Goal: Task Accomplishment & Management: Manage account settings

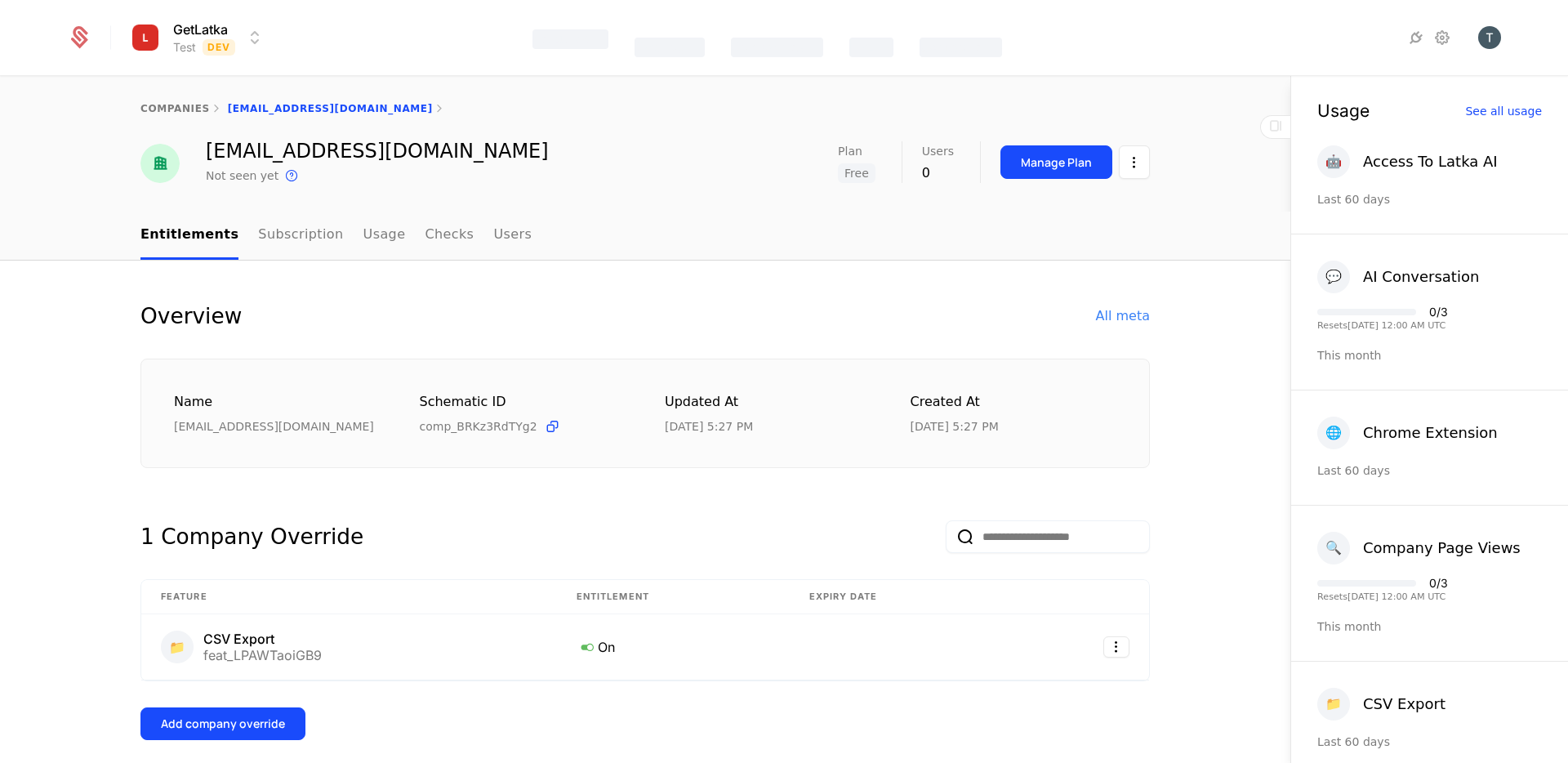
select select "**"
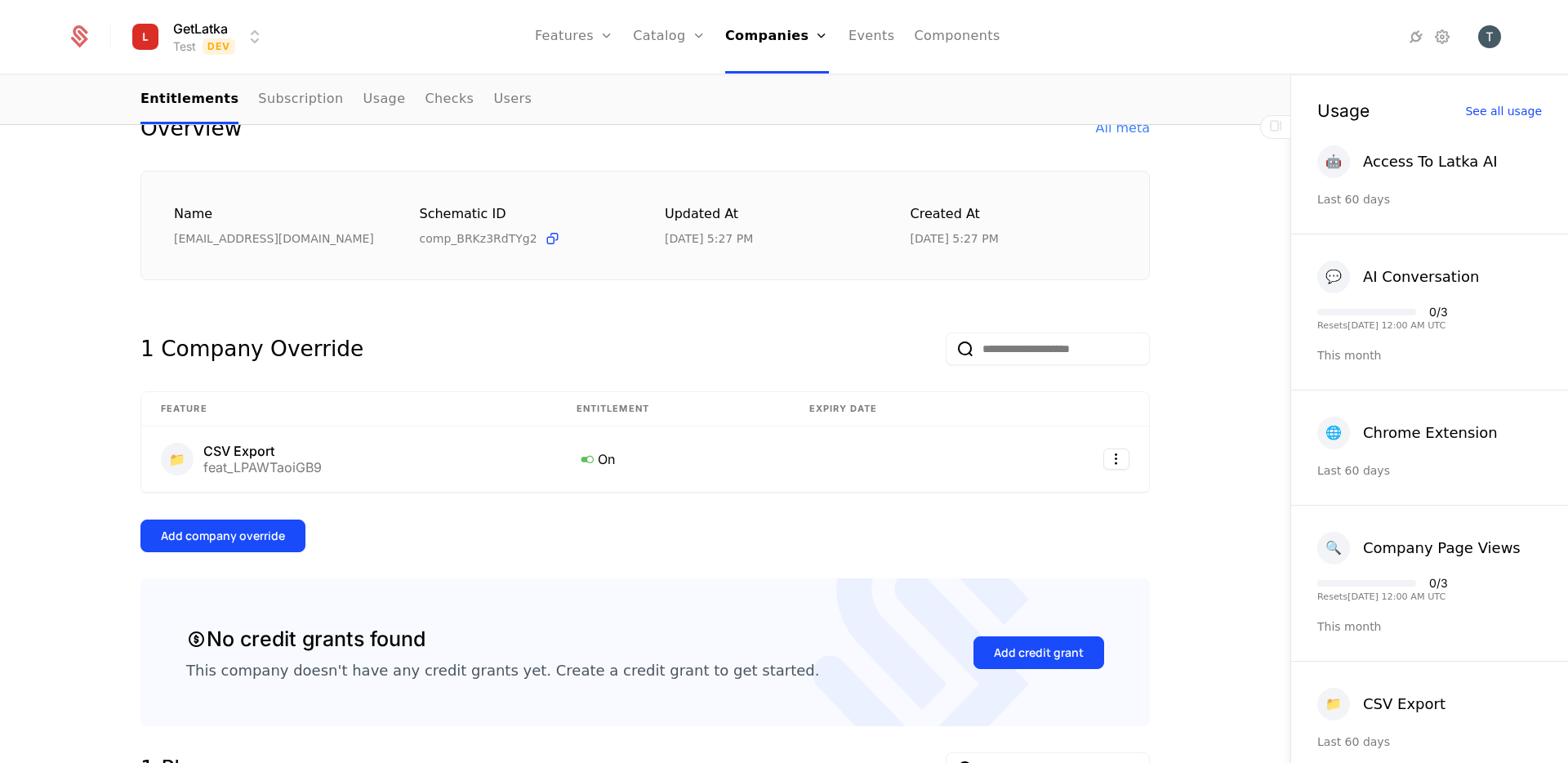
scroll to position [190, 0]
click at [218, 531] on div "Add company override" at bounding box center [222, 534] width 124 height 16
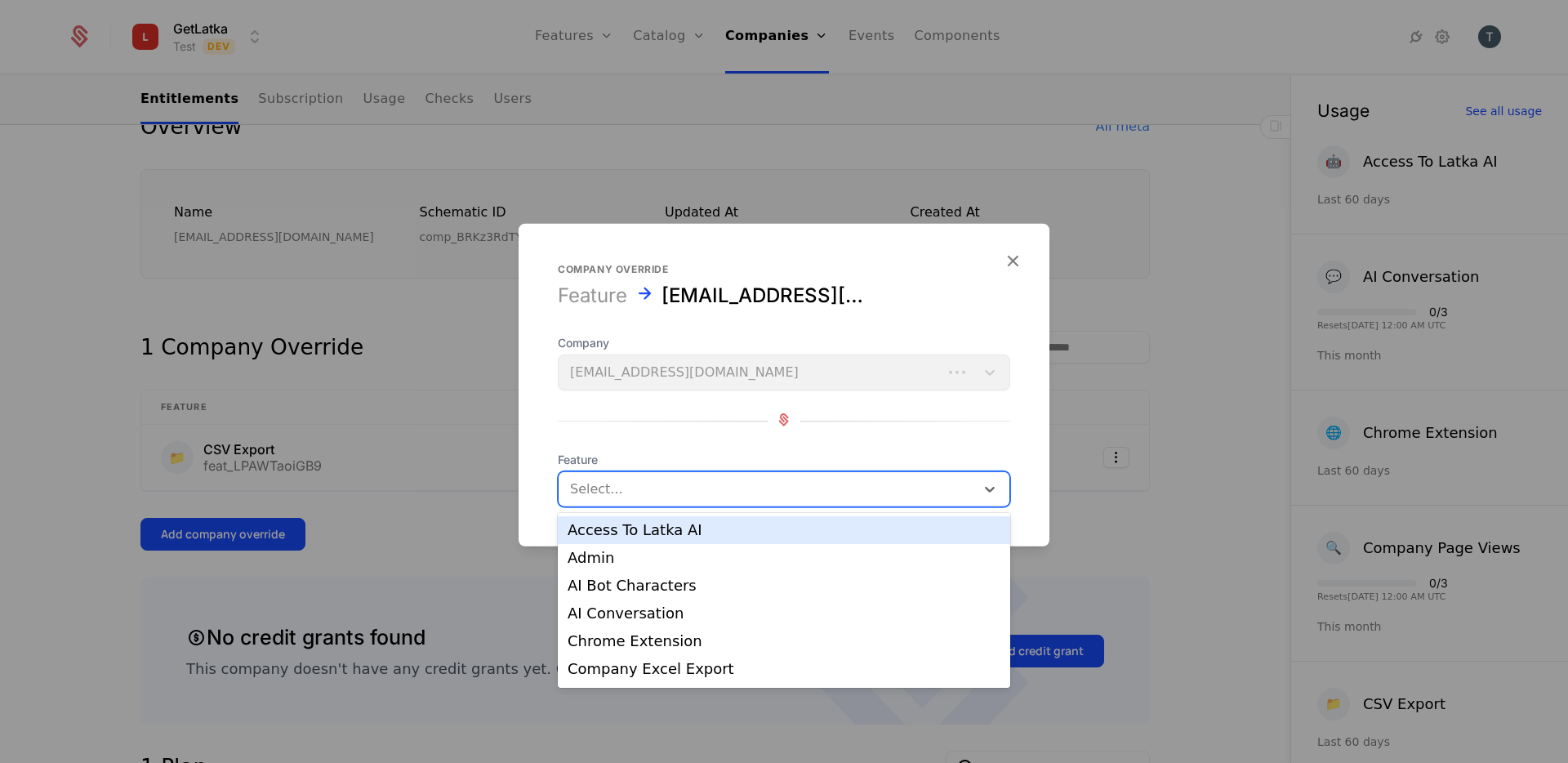
click at [828, 506] on div "Select..." at bounding box center [784, 490] width 452 height 36
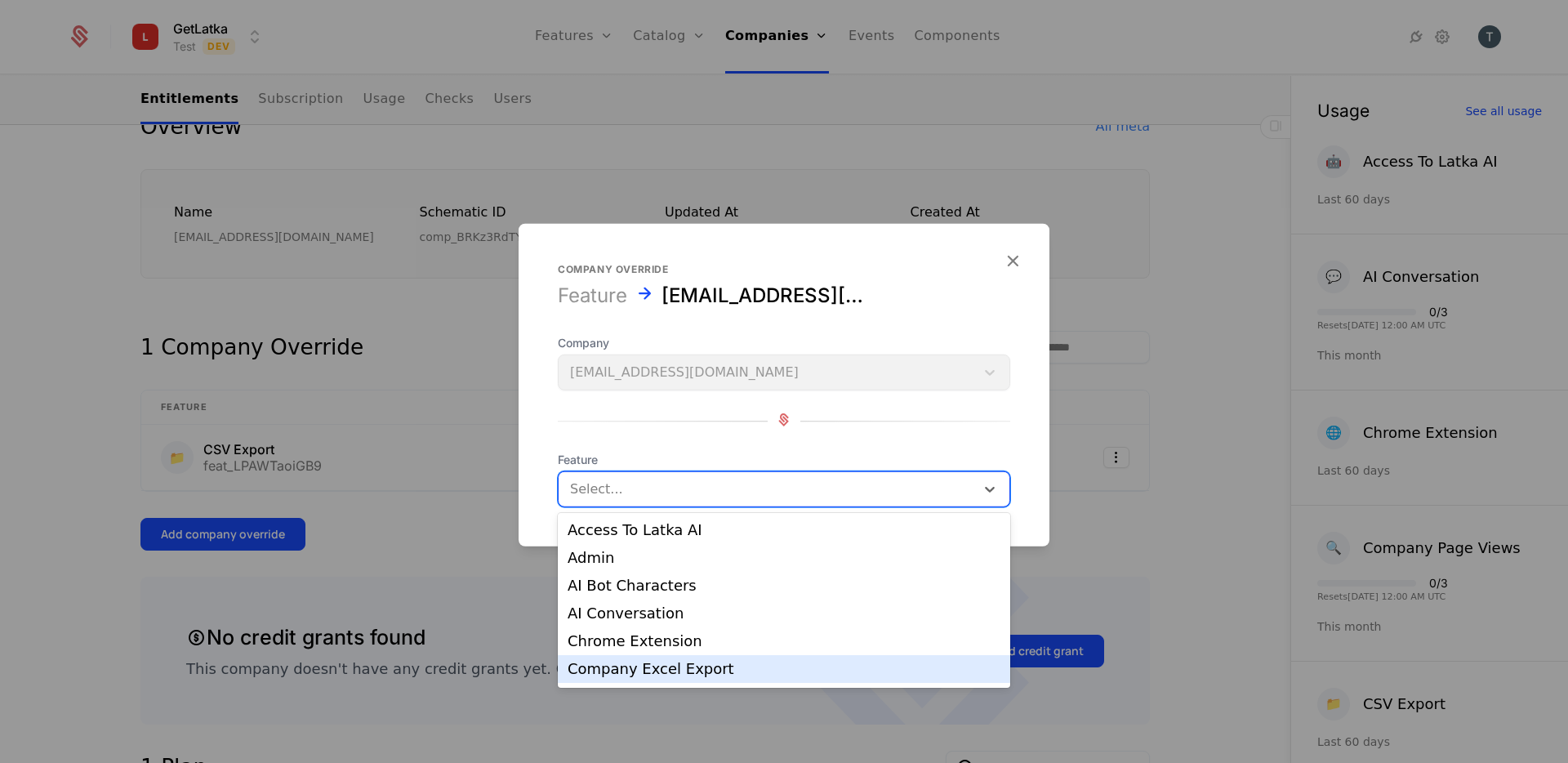
scroll to position [248, 0]
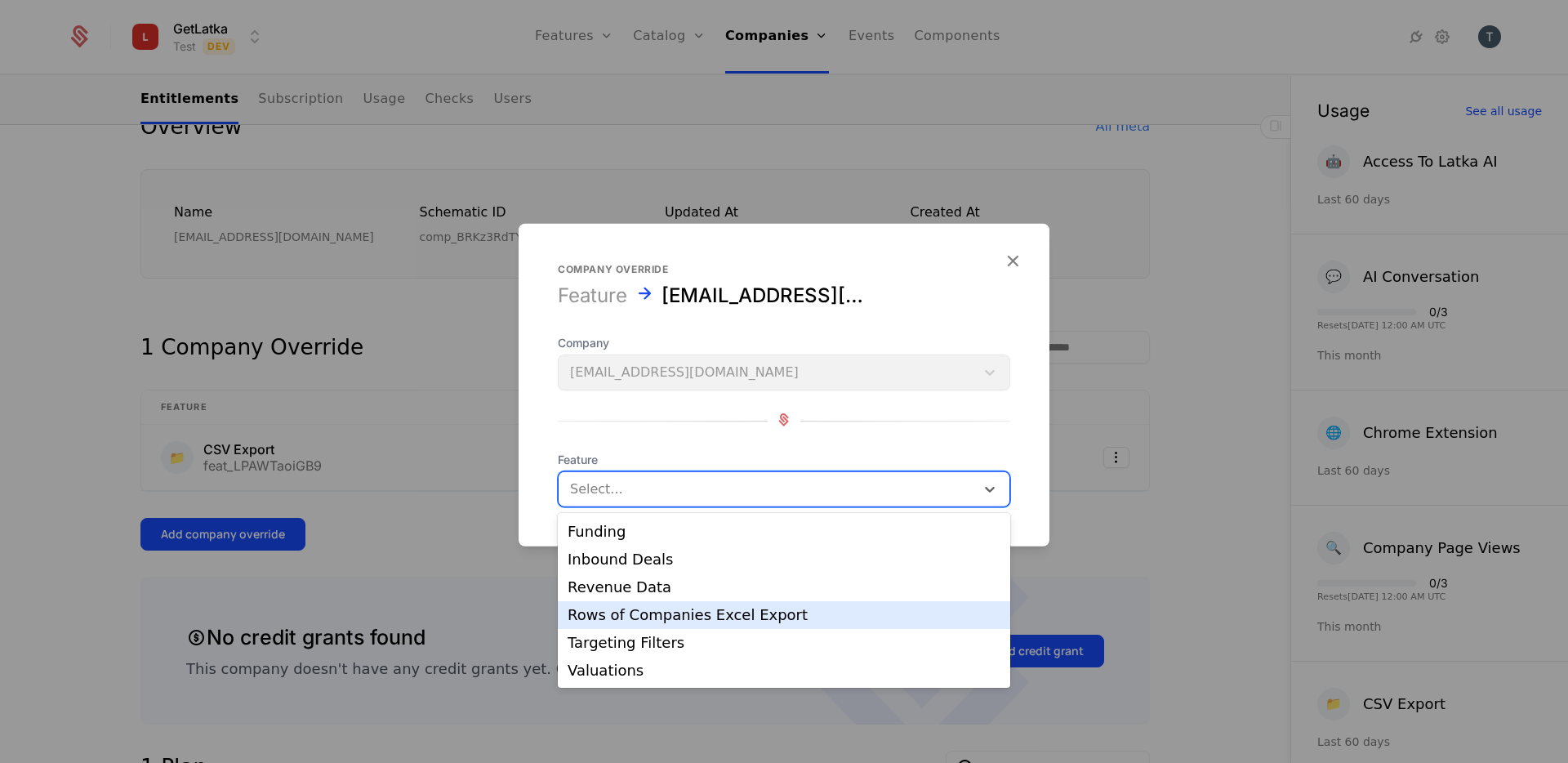
click at [716, 619] on div "Rows of Companies Excel Export" at bounding box center [784, 615] width 433 height 15
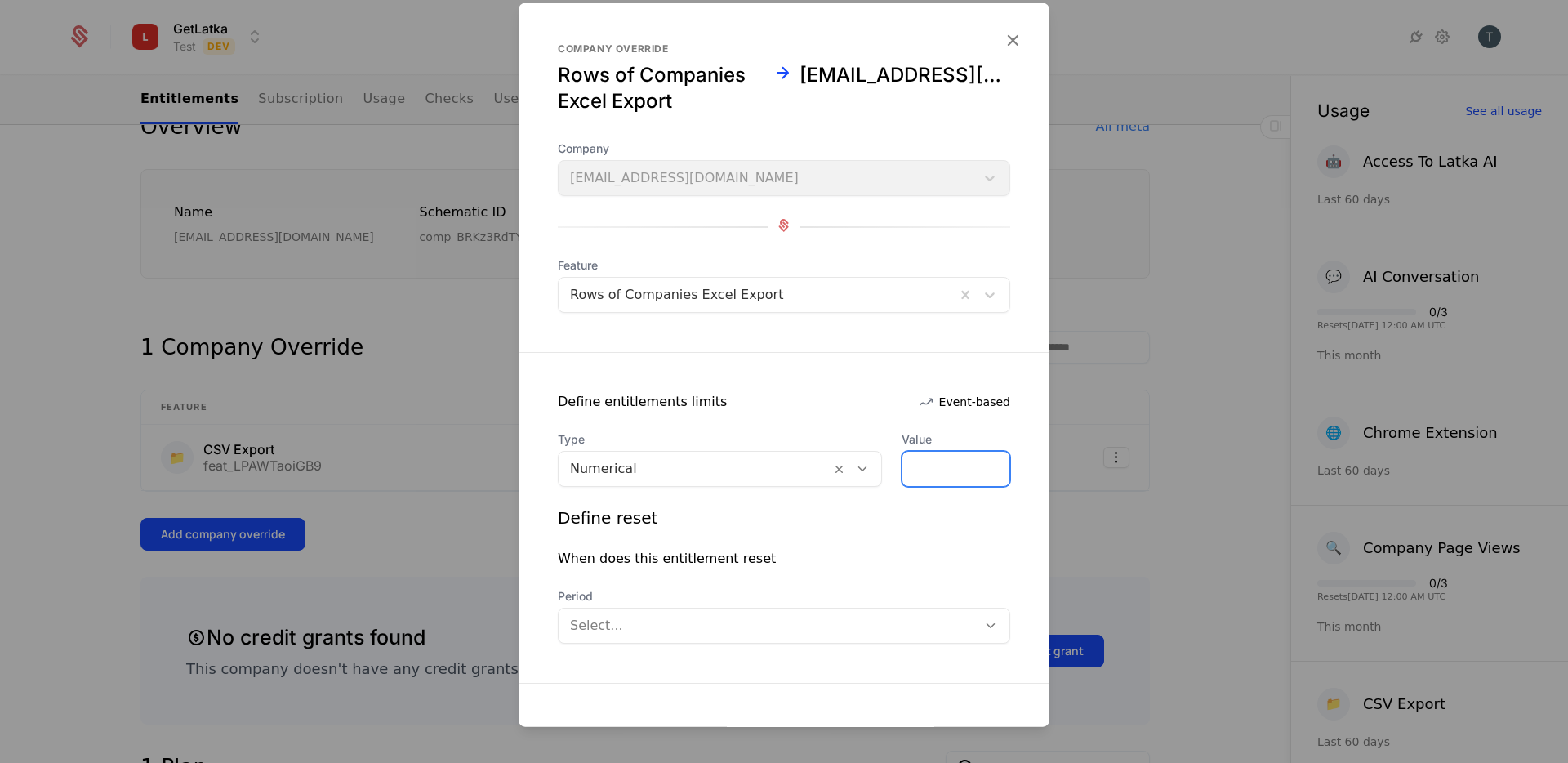
click at [961, 473] on input "*" at bounding box center [956, 469] width 107 height 35
type input "***"
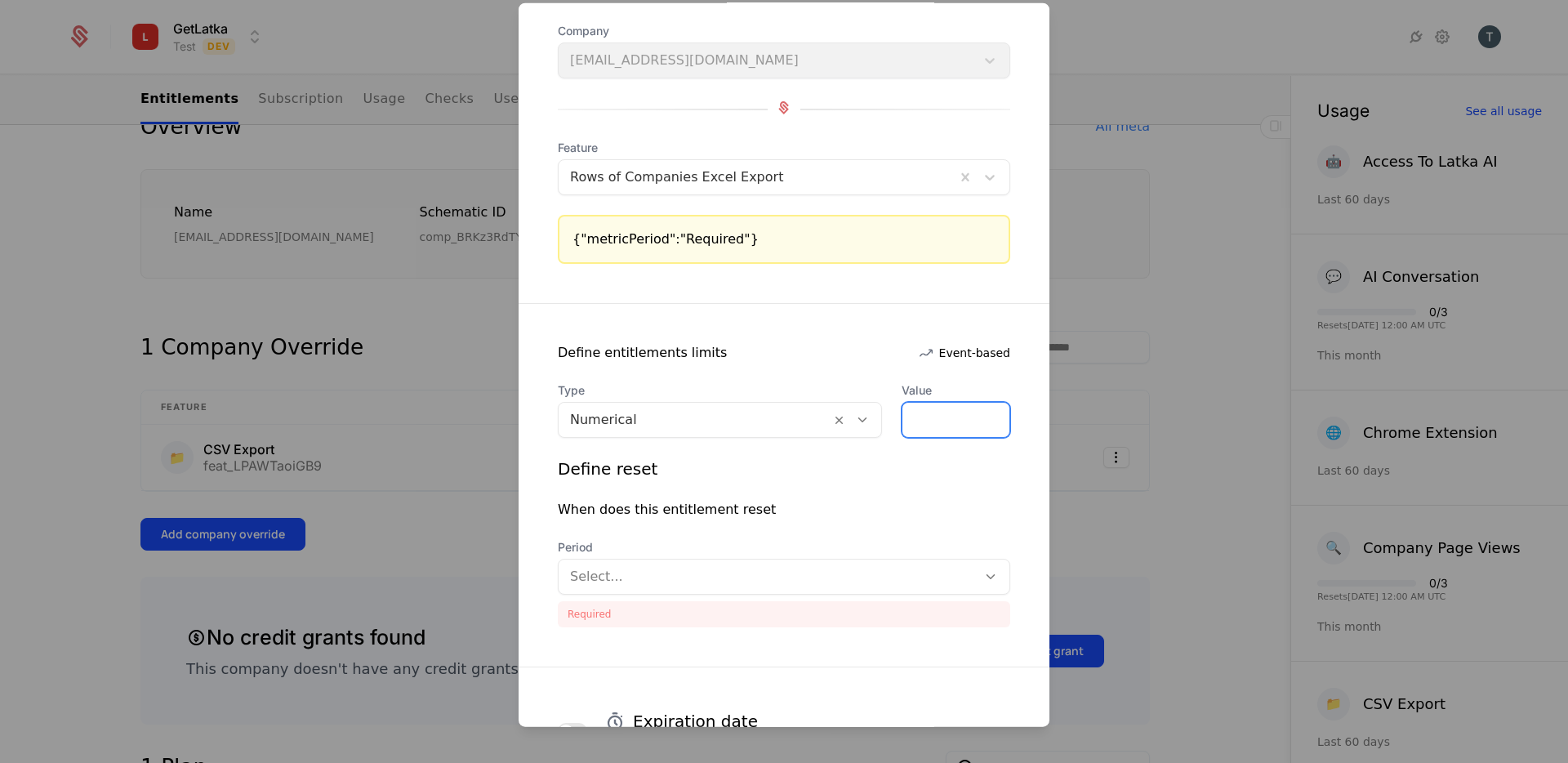
scroll to position [174, 0]
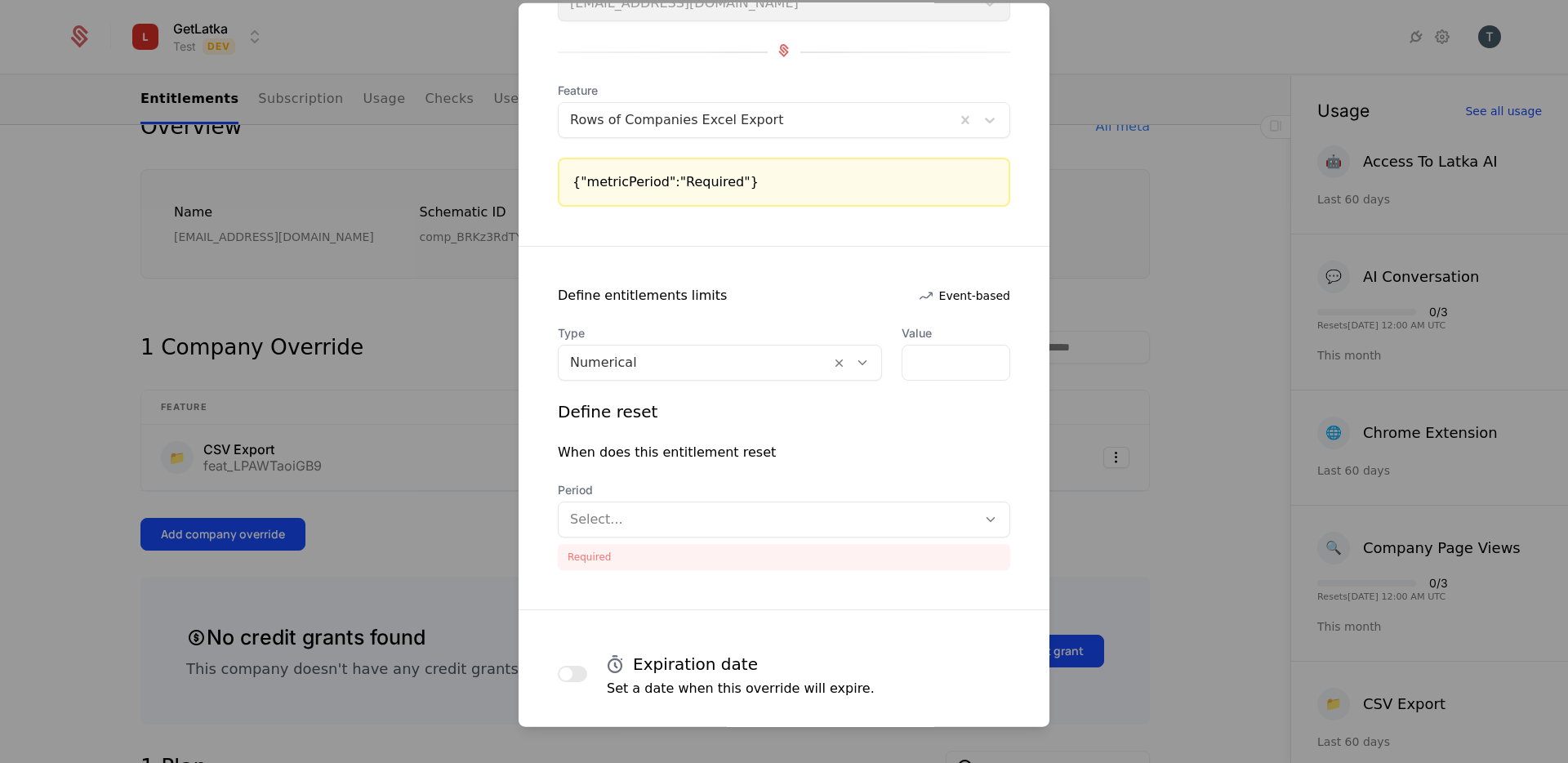
click at [796, 521] on div at bounding box center [767, 519] width 395 height 23
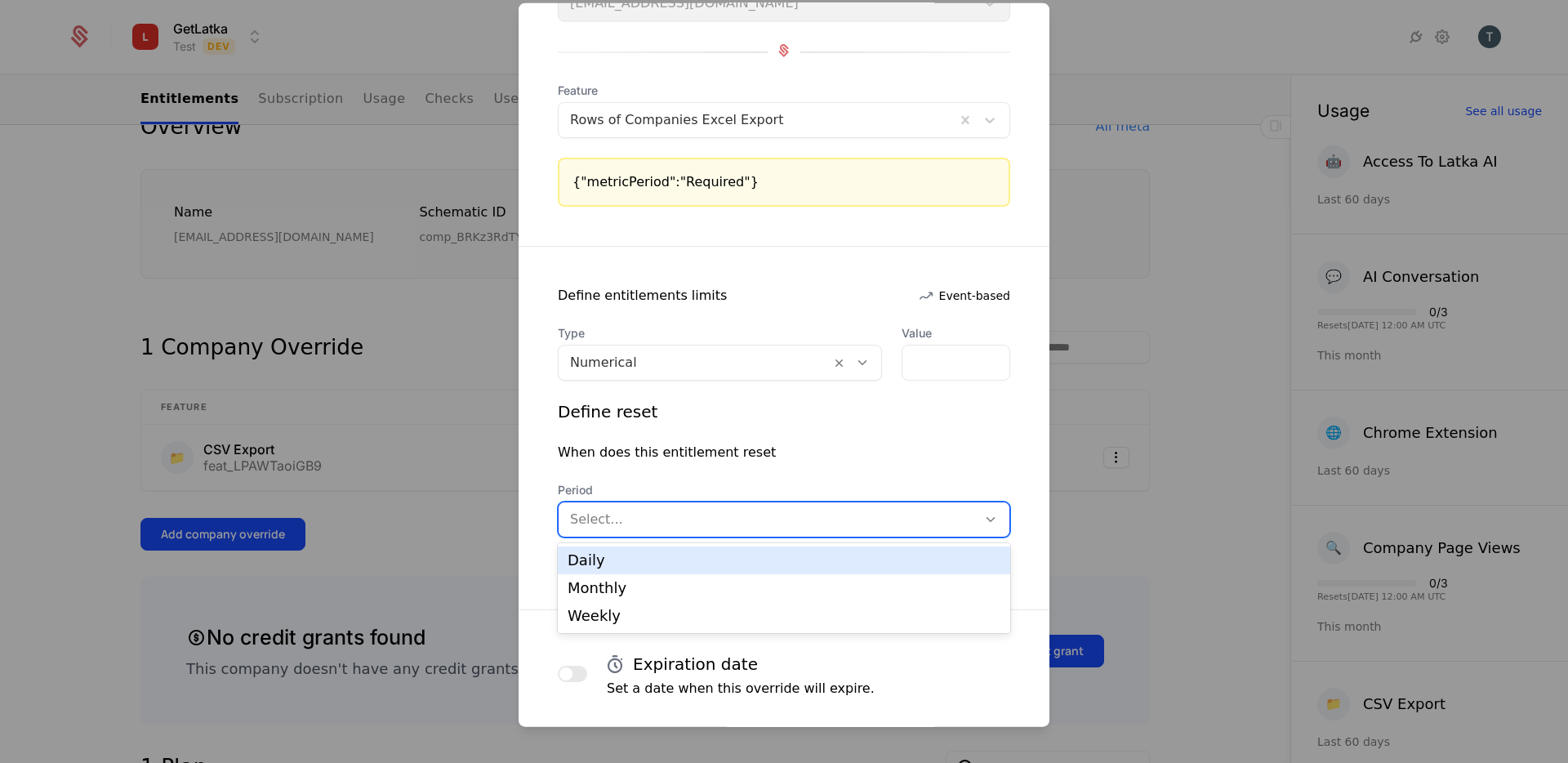
click at [772, 563] on div "Daily" at bounding box center [784, 560] width 433 height 15
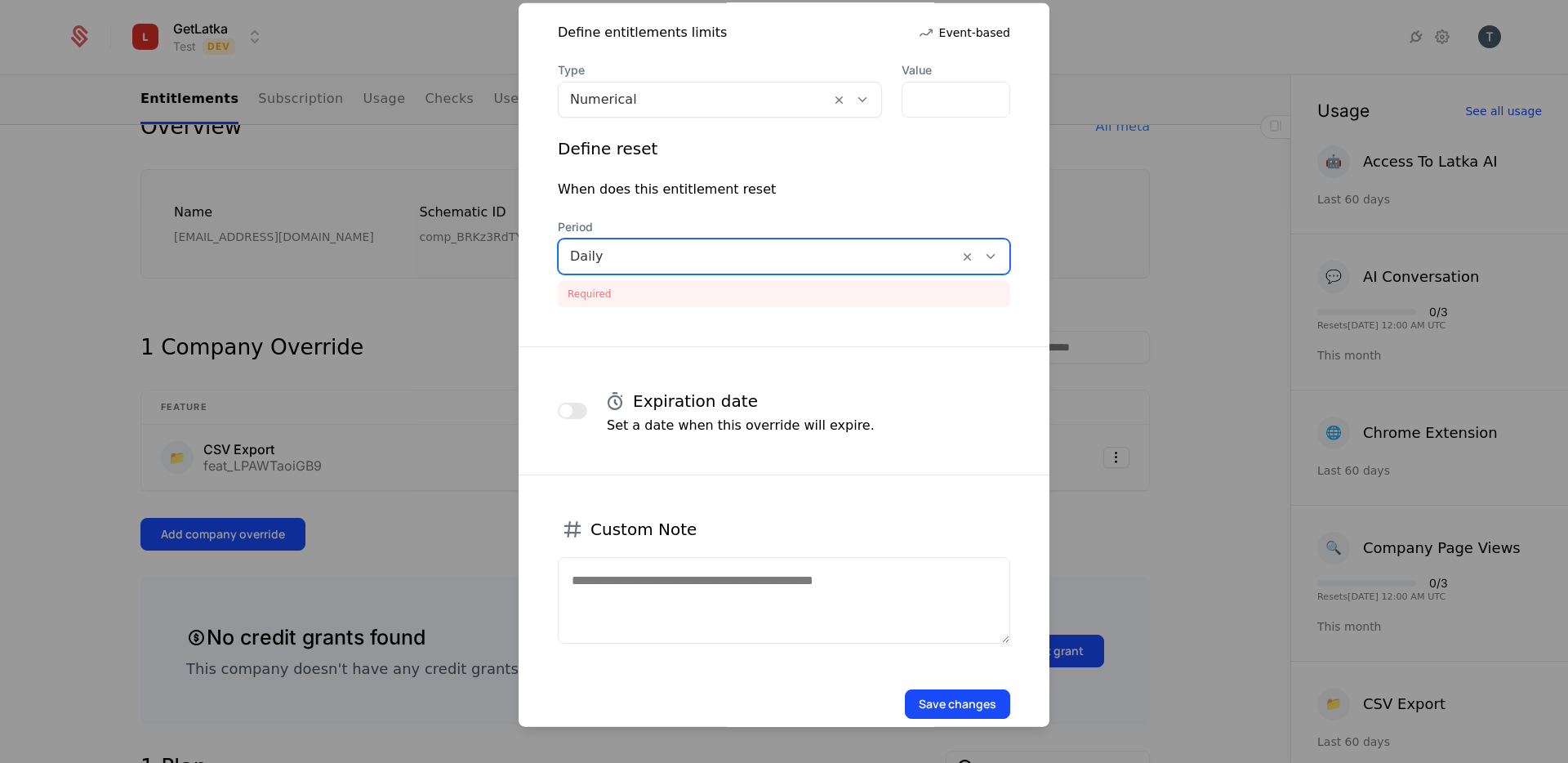
scroll to position [468, 0]
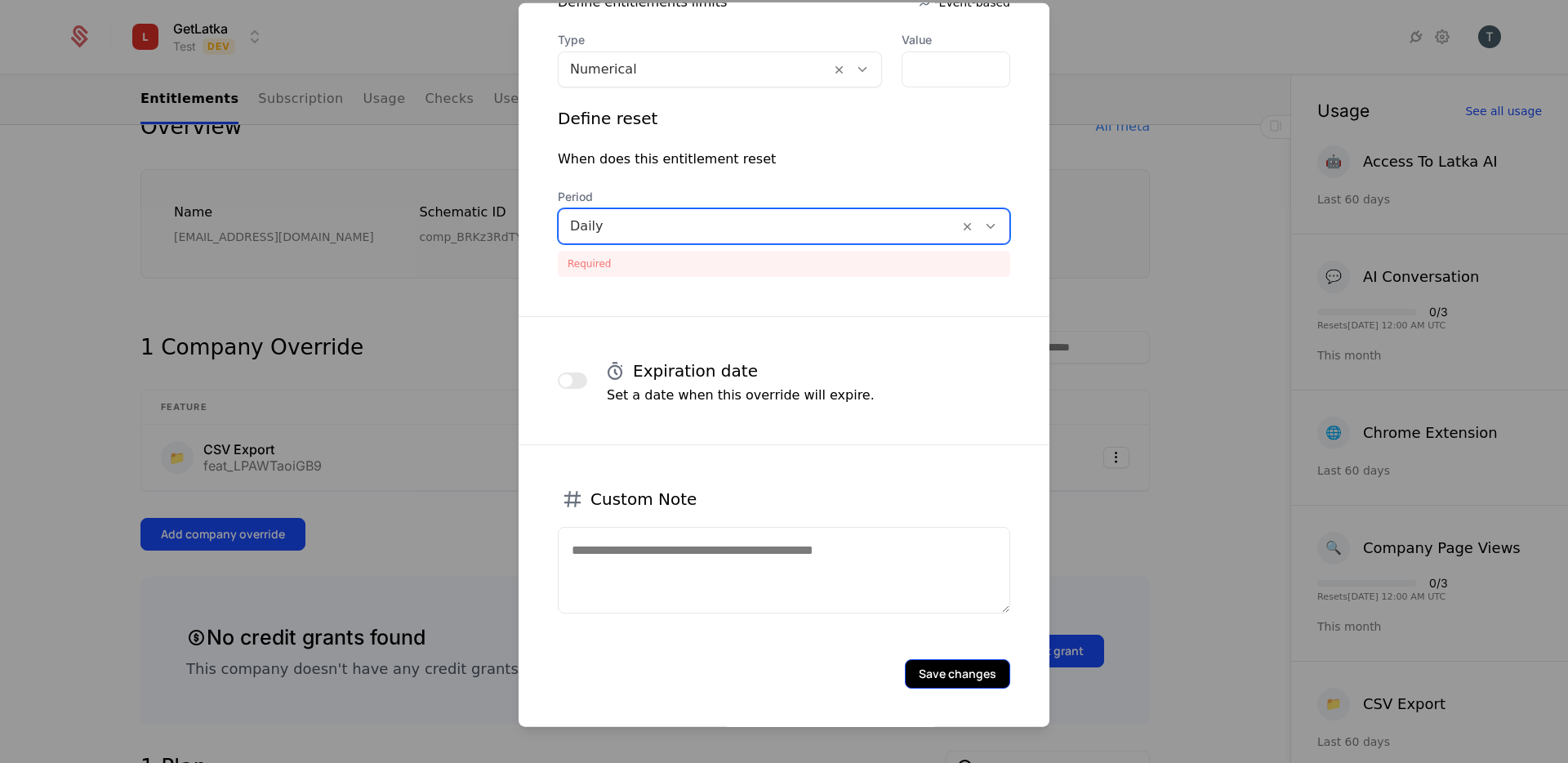
click at [963, 670] on button "Save changes" at bounding box center [957, 674] width 105 height 29
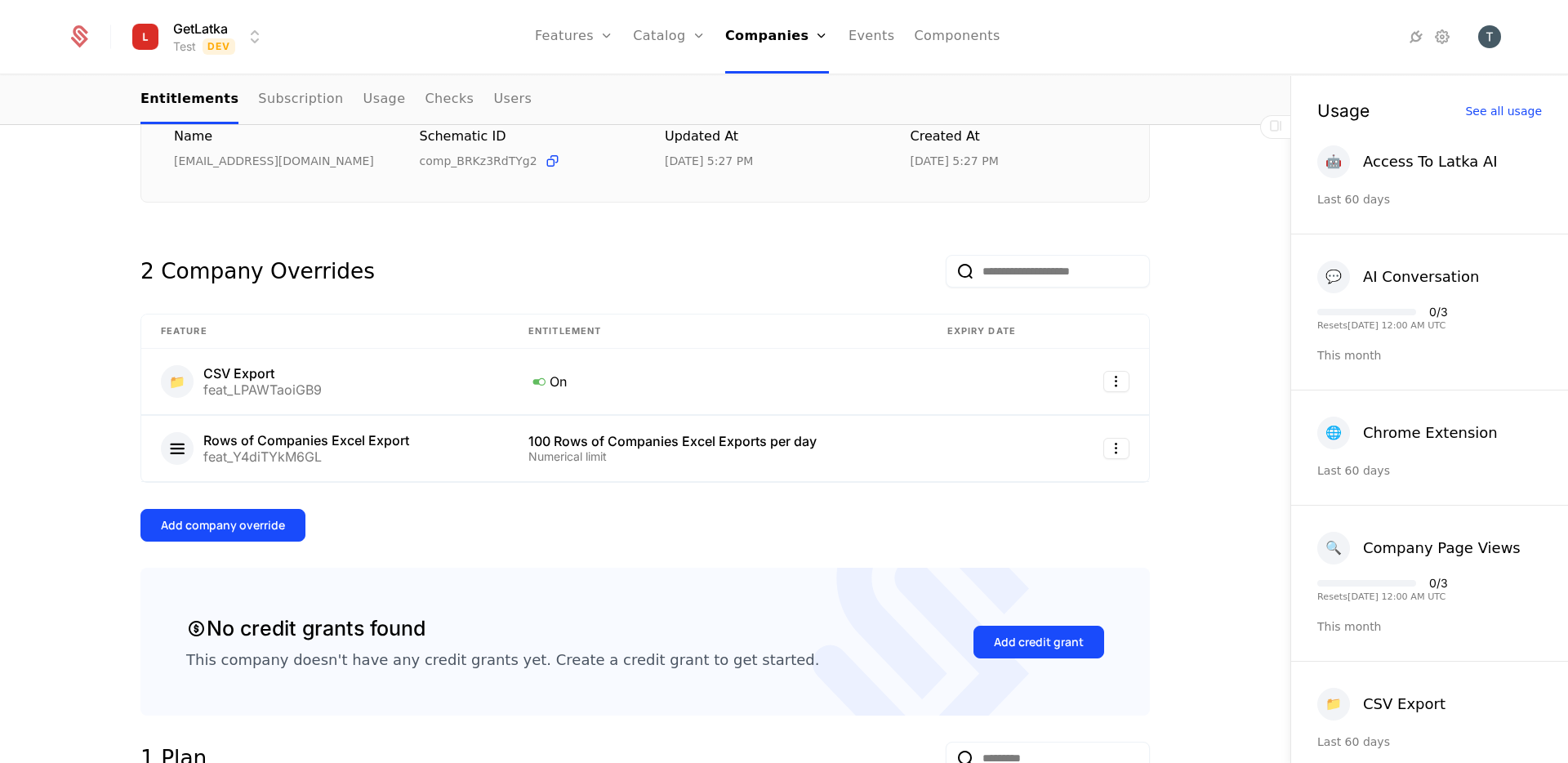
scroll to position [202, 0]
